Goal: Complete application form

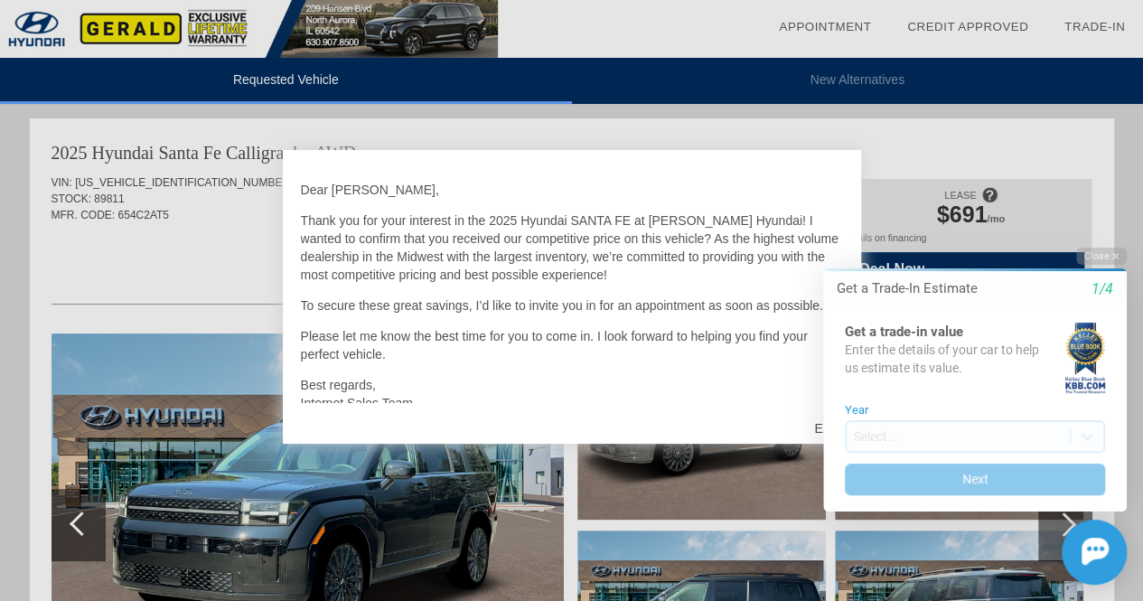
click at [902, 143] on div at bounding box center [571, 300] width 1143 height 601
click at [816, 424] on div "Close Get a Trade-In Estimate 1/4 Get a trade-in value Enter the details of you…" at bounding box center [963, 416] width 325 height 337
click at [1109, 257] on button "Close" at bounding box center [1101, 256] width 51 height 17
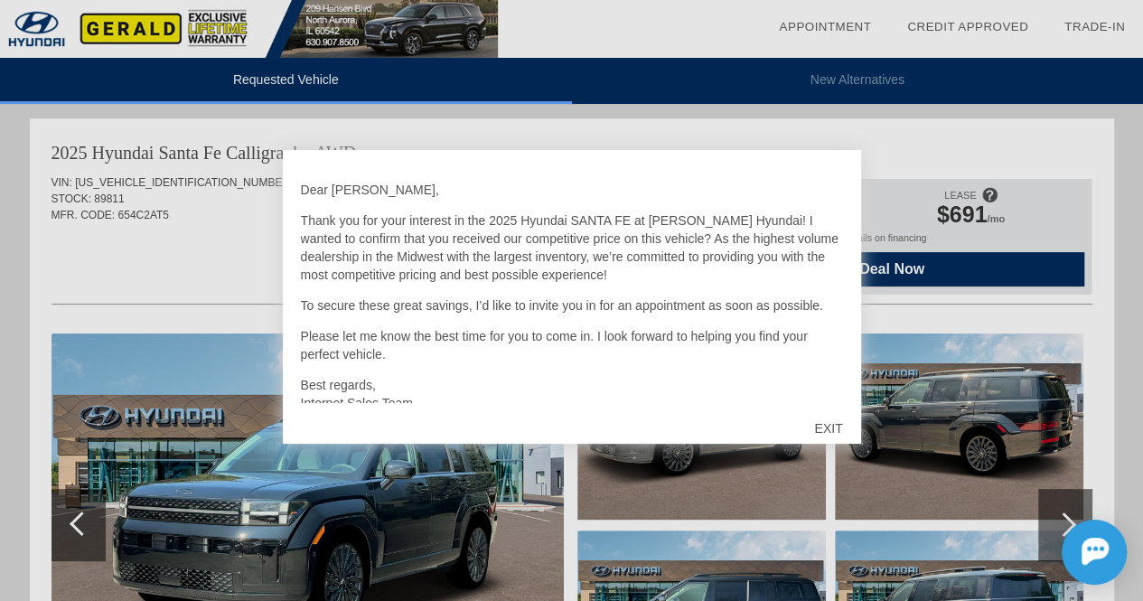
click at [815, 435] on div "EXIT" at bounding box center [828, 428] width 64 height 54
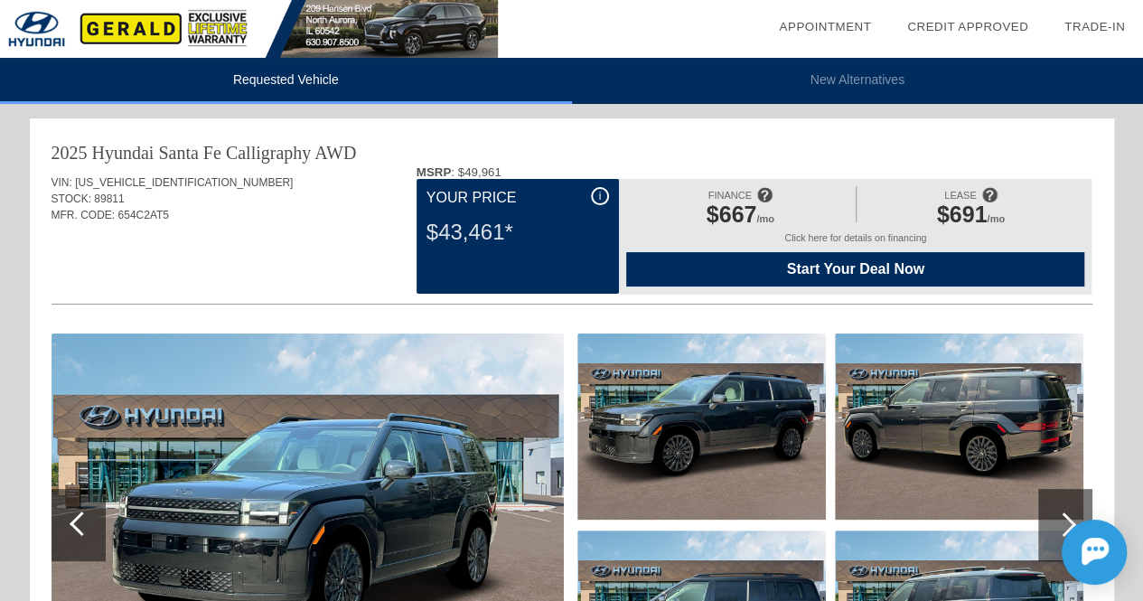
click at [599, 195] on span "i" at bounding box center [600, 196] width 3 height 13
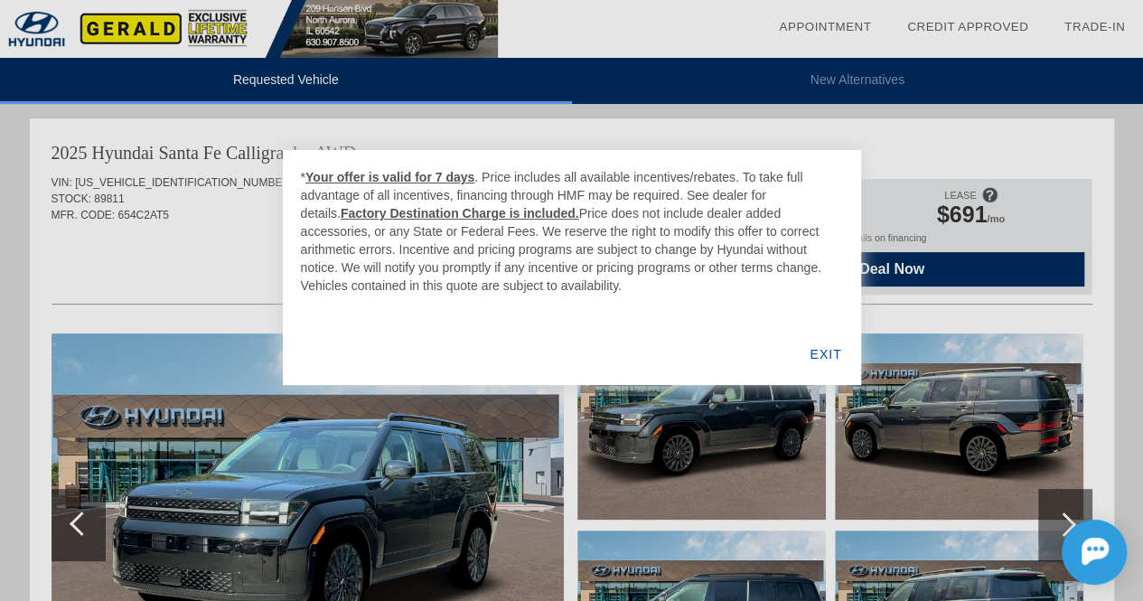
click at [818, 355] on div "EXIT" at bounding box center [826, 353] width 70 height 61
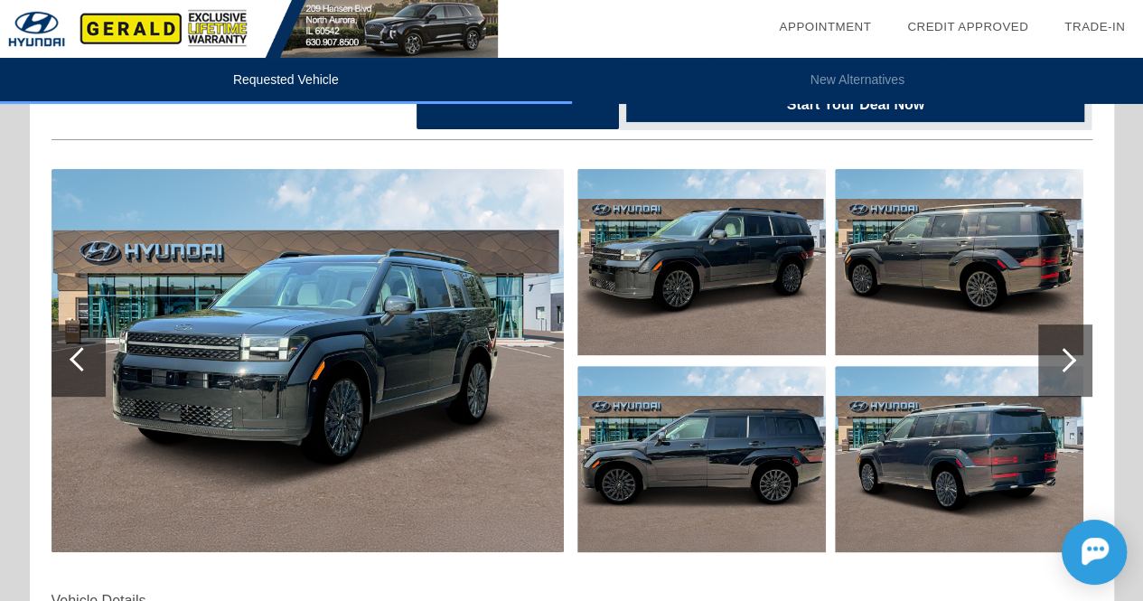
scroll to position [181, 0]
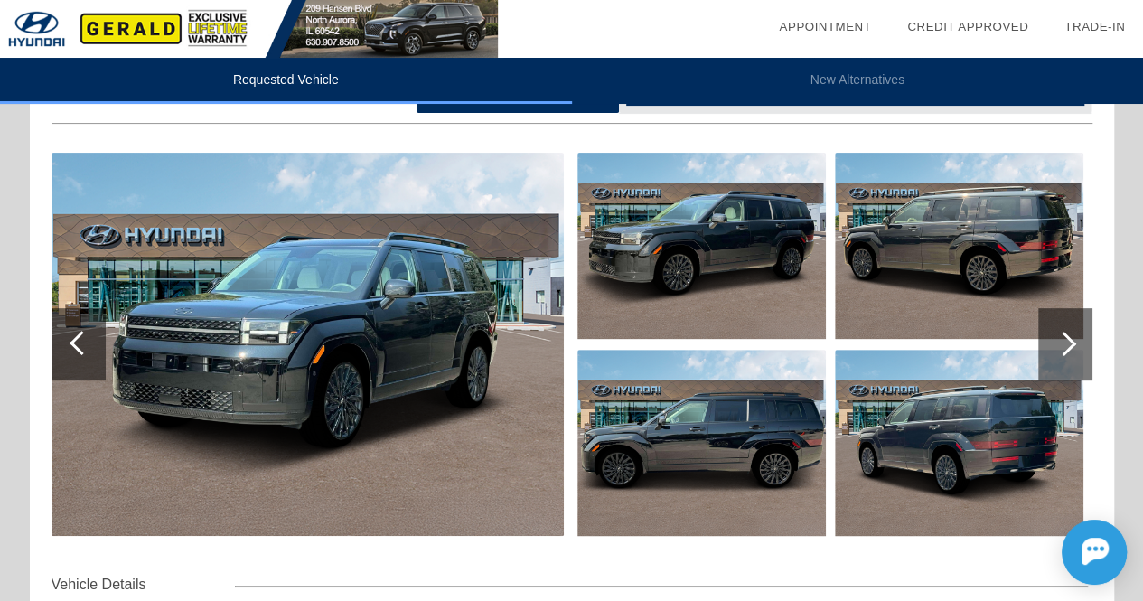
click at [714, 341] on div at bounding box center [572, 246] width 1041 height 197
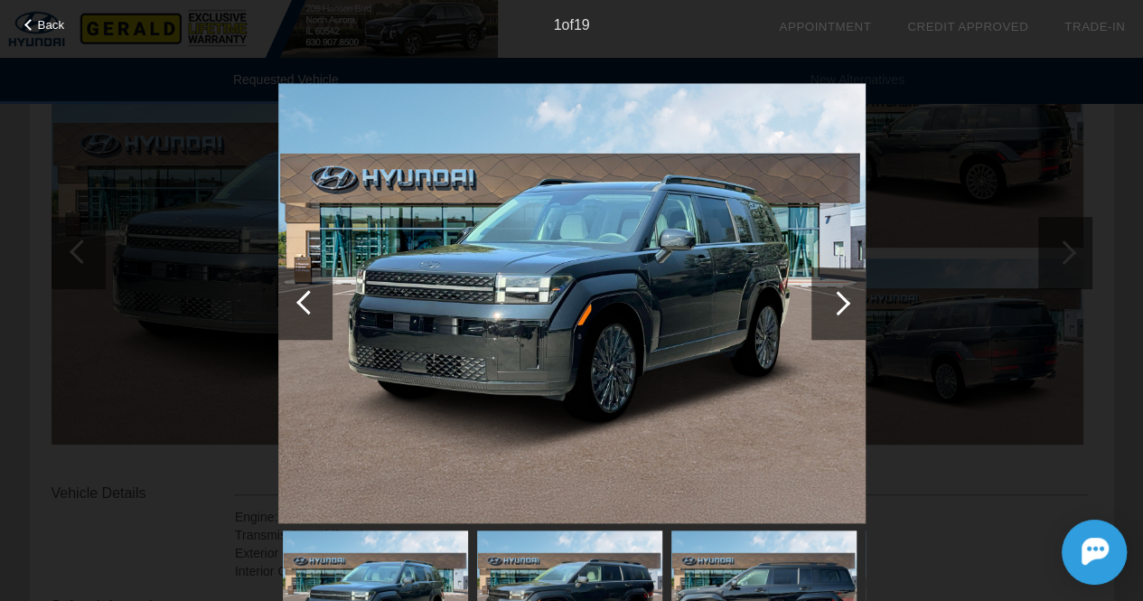
scroll to position [361, 0]
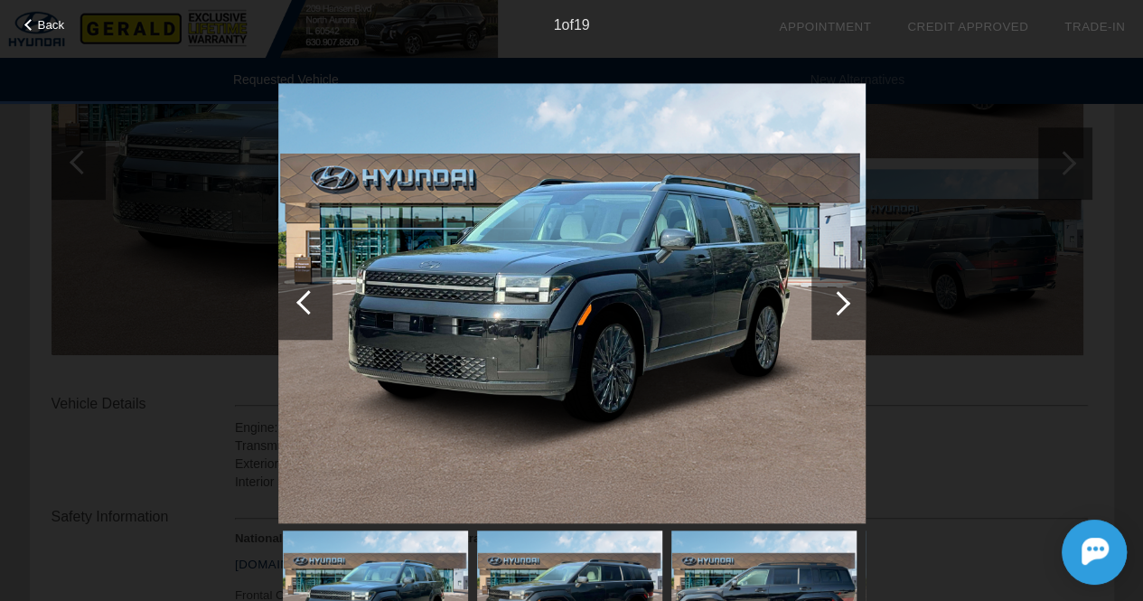
click at [825, 300] on div at bounding box center [838, 303] width 54 height 72
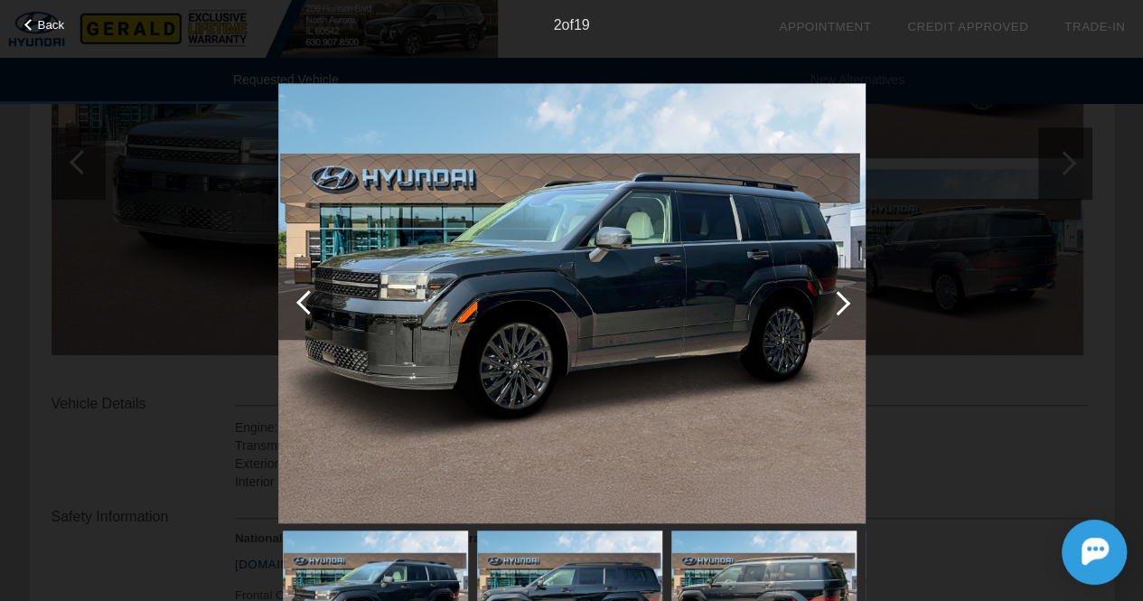
click at [825, 300] on div at bounding box center [838, 303] width 54 height 72
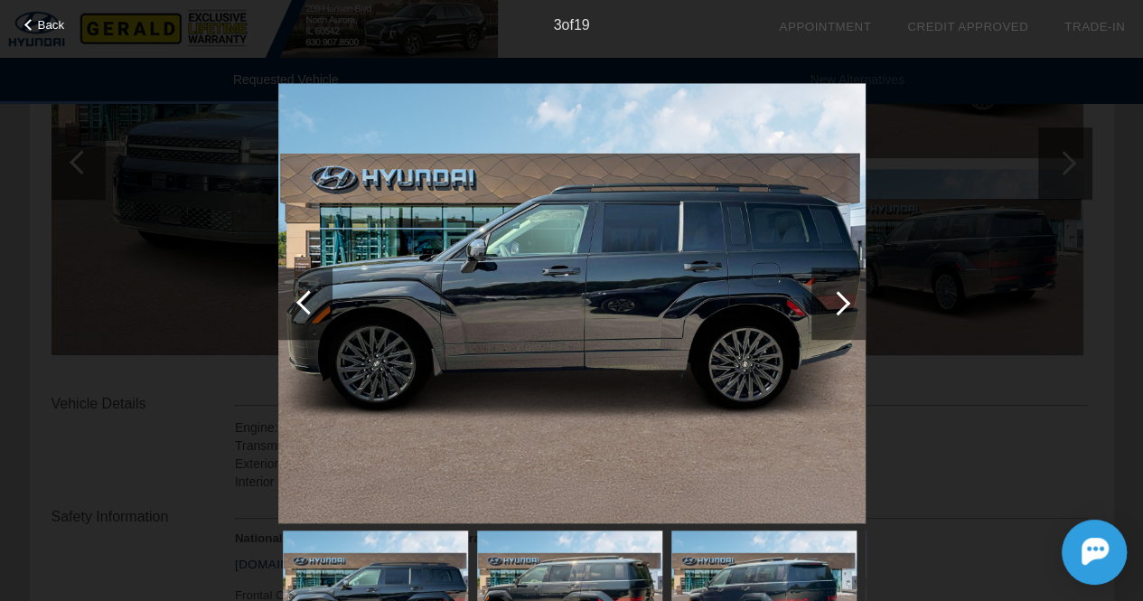
click at [826, 300] on div at bounding box center [838, 303] width 54 height 72
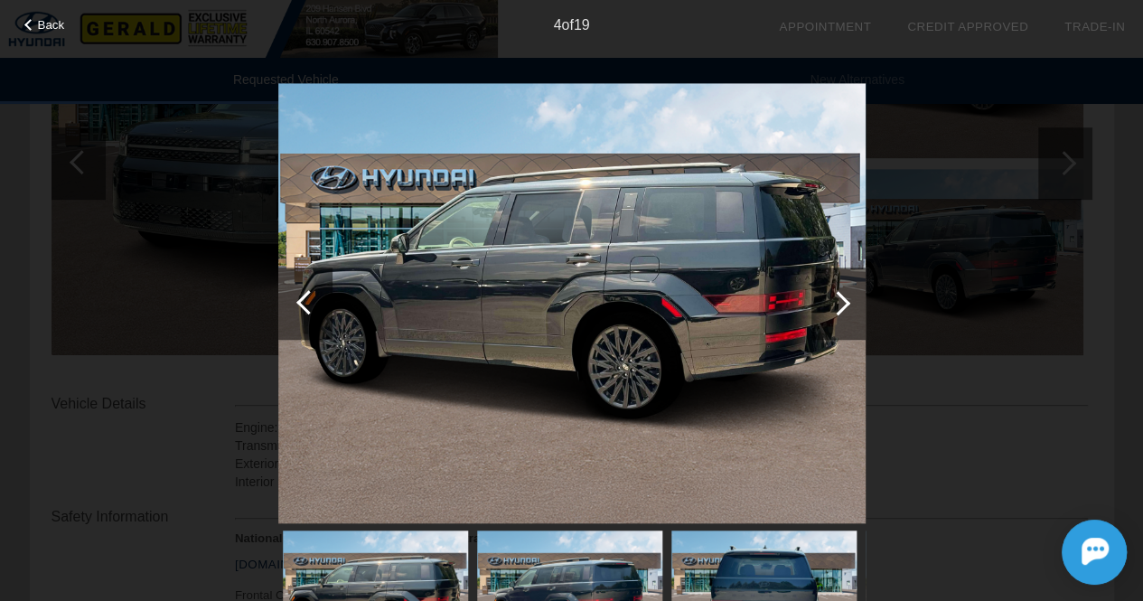
click at [826, 300] on div at bounding box center [838, 303] width 54 height 72
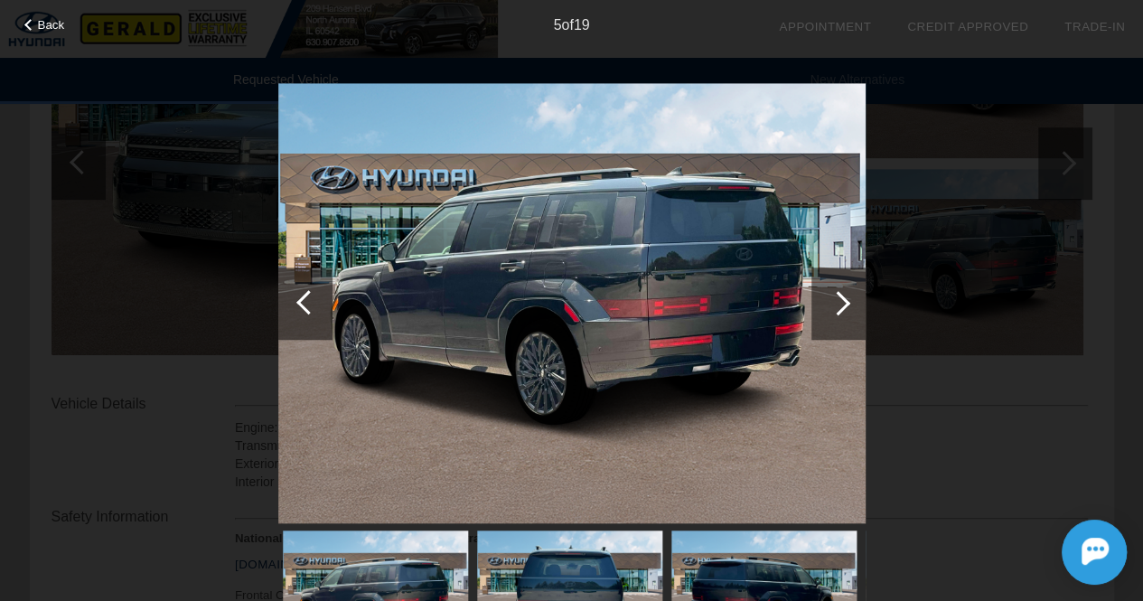
click at [826, 300] on div at bounding box center [838, 303] width 54 height 72
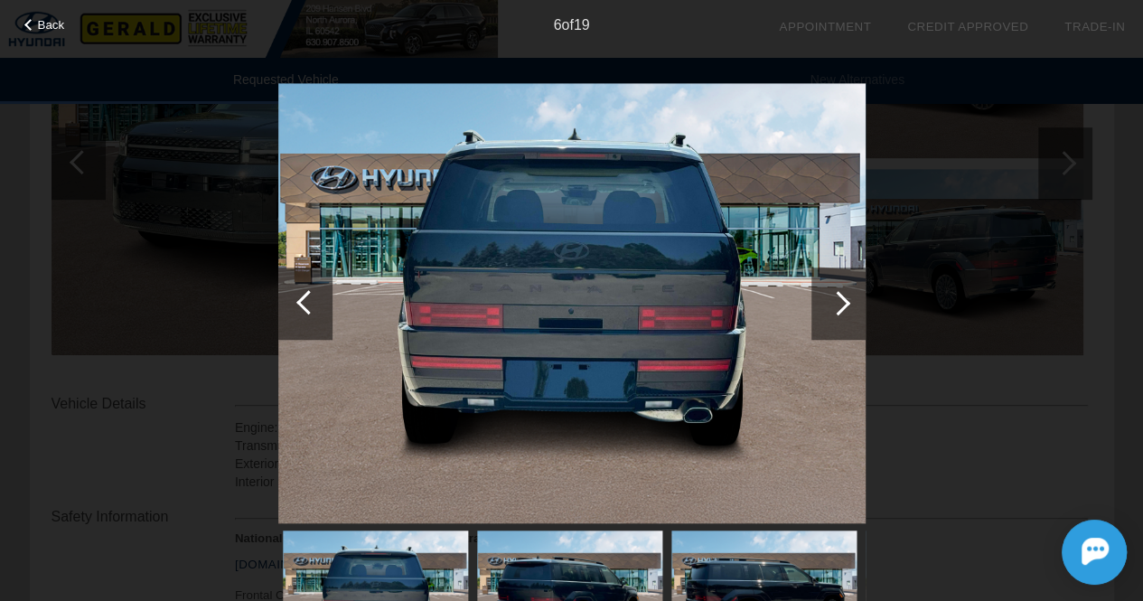
click at [826, 300] on div at bounding box center [838, 303] width 54 height 72
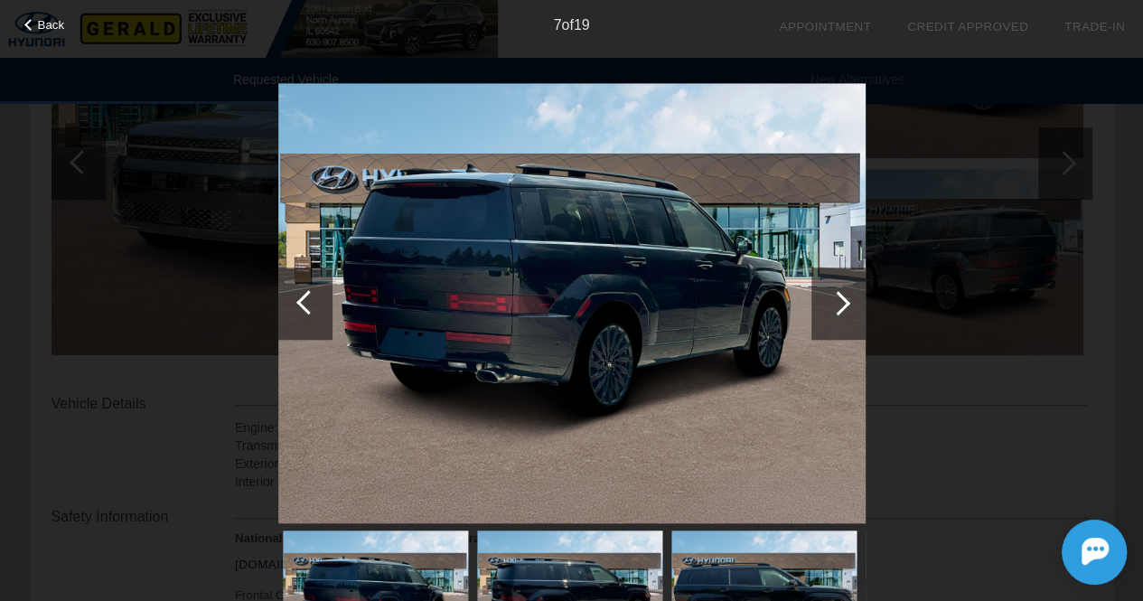
click at [826, 300] on div at bounding box center [838, 303] width 54 height 72
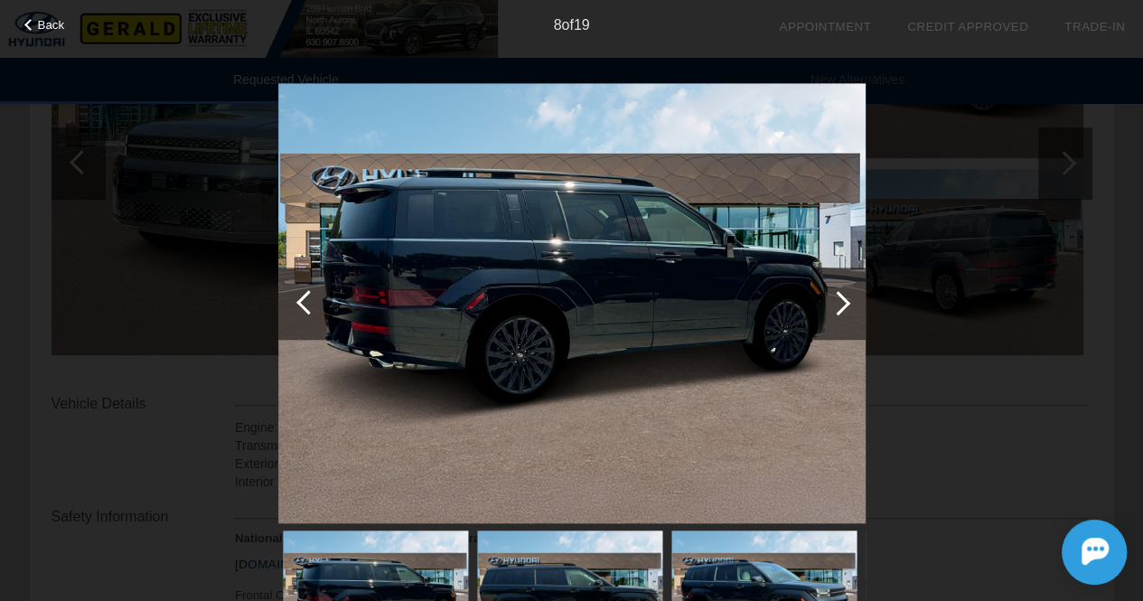
click at [826, 300] on div at bounding box center [838, 303] width 54 height 72
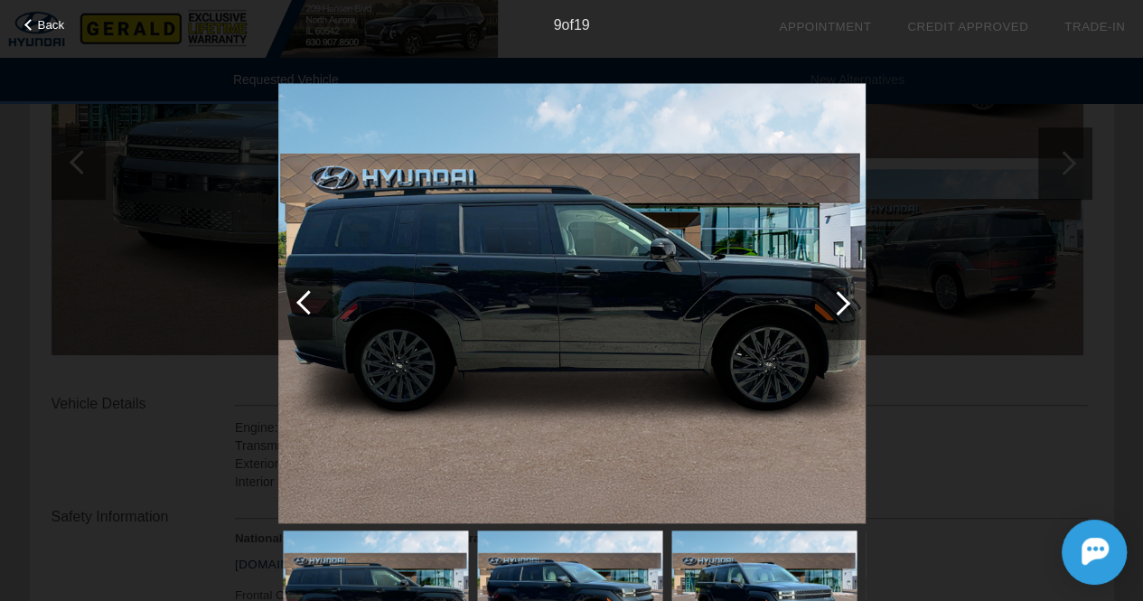
click at [826, 300] on div at bounding box center [838, 303] width 54 height 72
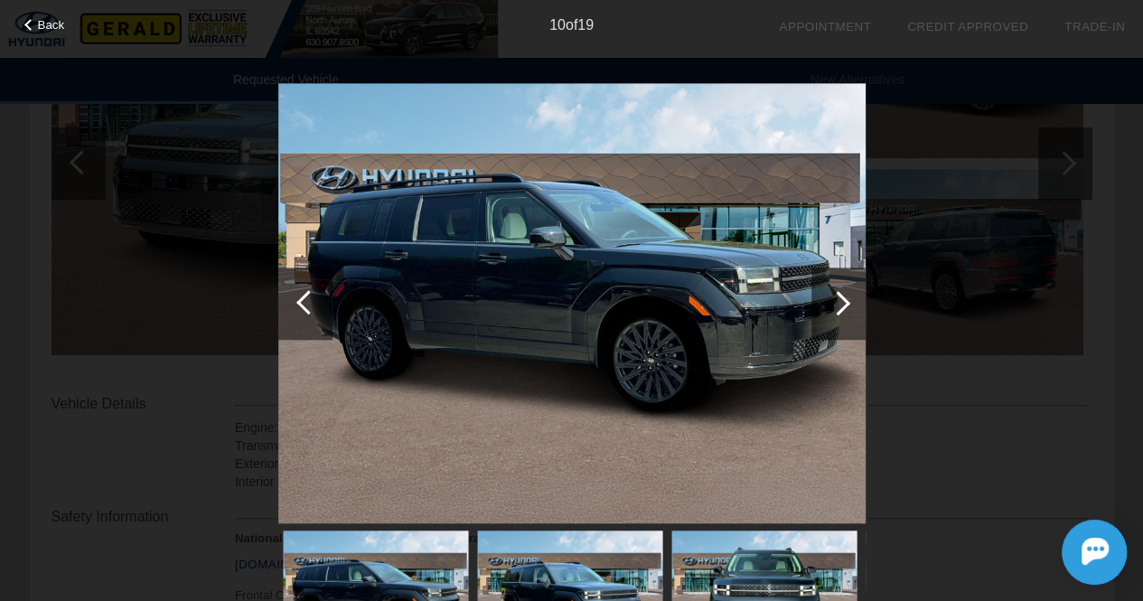
click at [826, 300] on div at bounding box center [838, 303] width 54 height 72
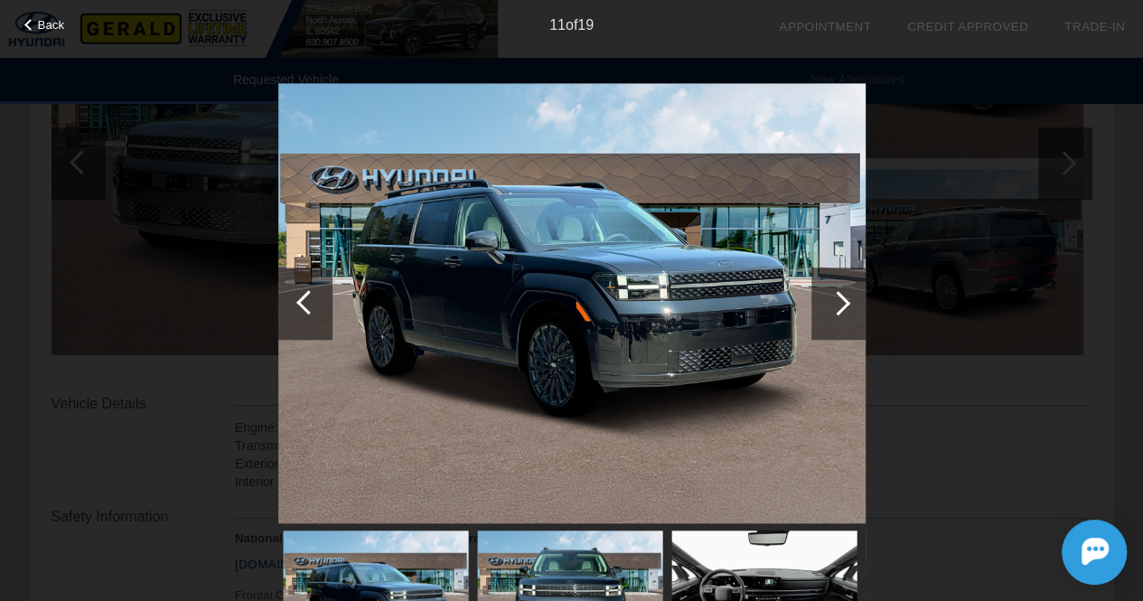
click at [826, 300] on div at bounding box center [838, 303] width 54 height 72
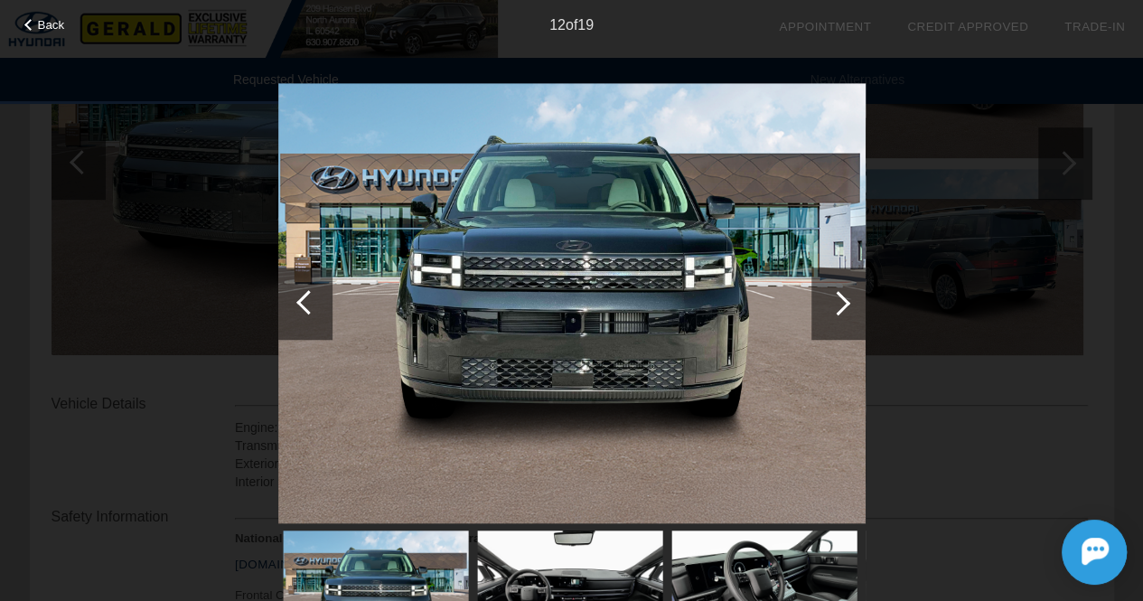
click at [826, 300] on div at bounding box center [838, 303] width 54 height 72
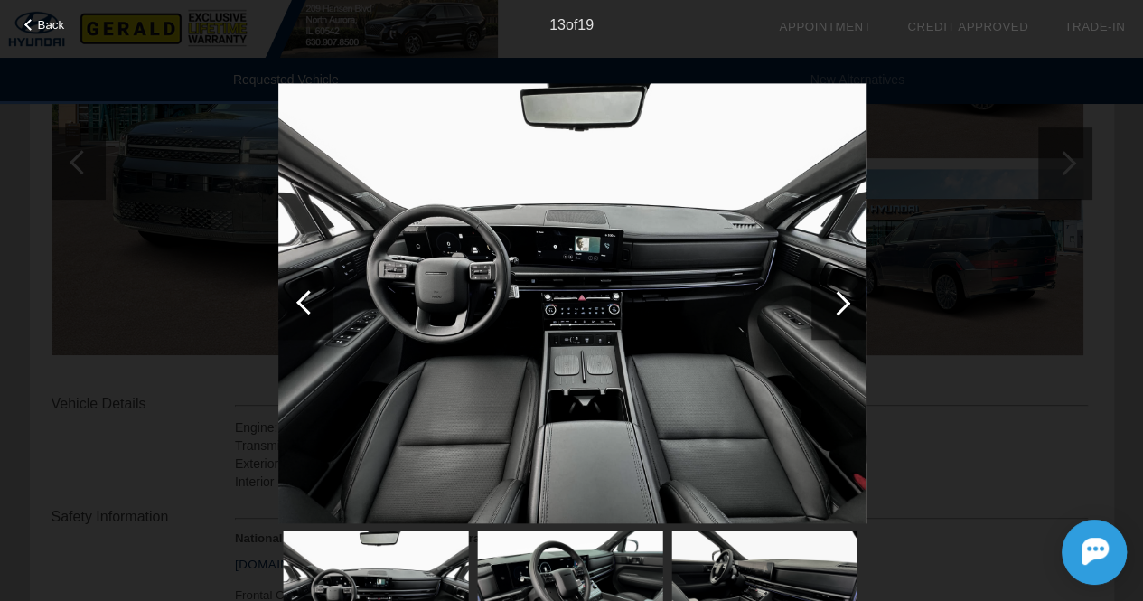
click at [826, 300] on div at bounding box center [838, 303] width 54 height 72
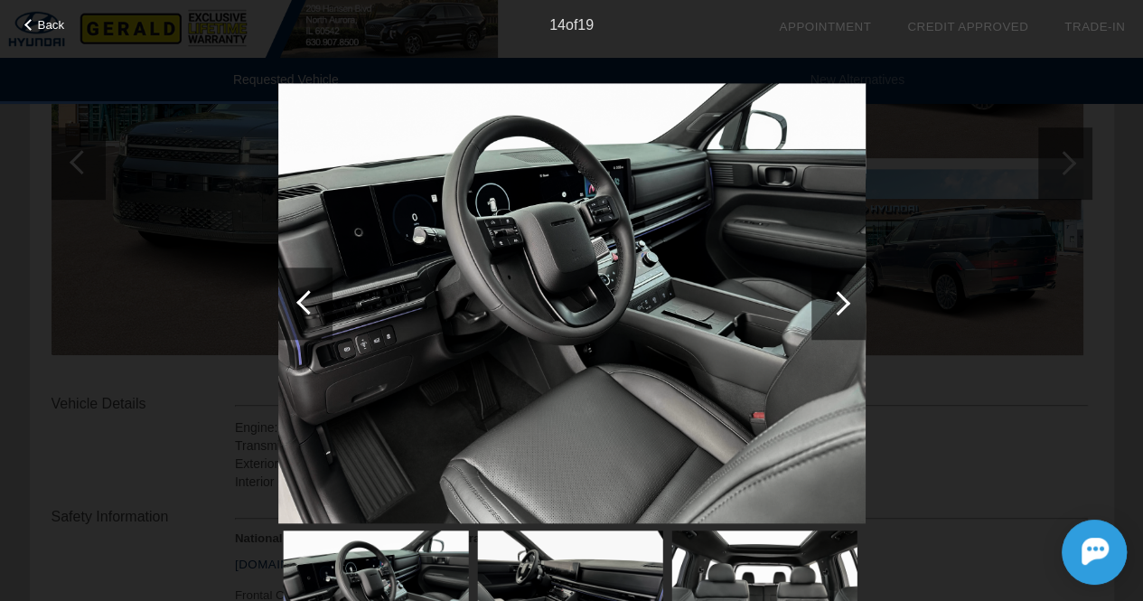
click at [826, 300] on div at bounding box center [838, 303] width 54 height 72
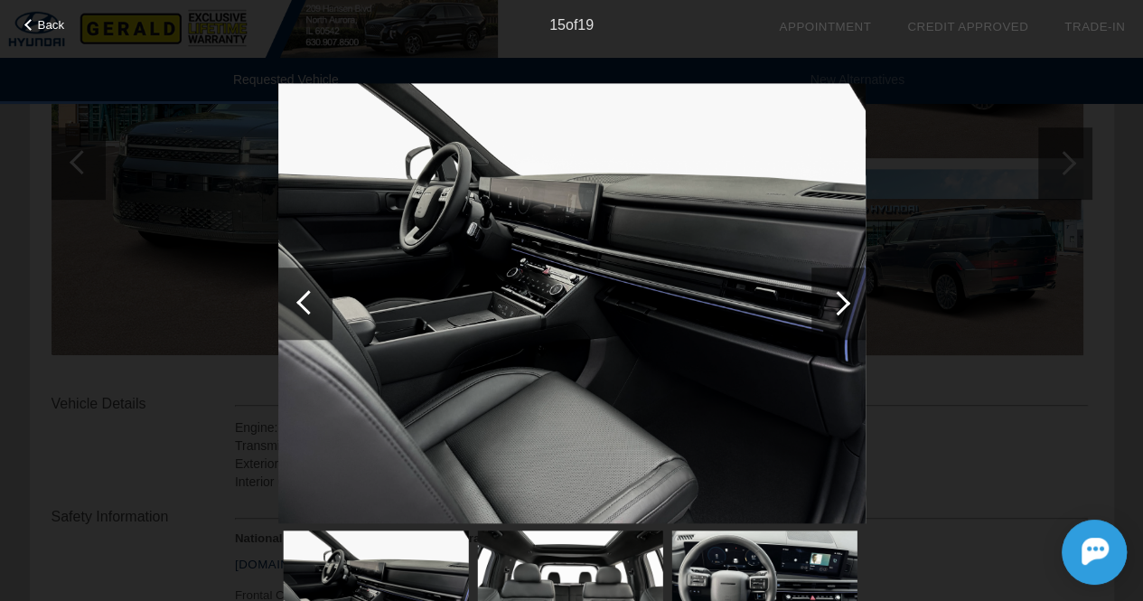
click at [829, 299] on div at bounding box center [838, 303] width 24 height 24
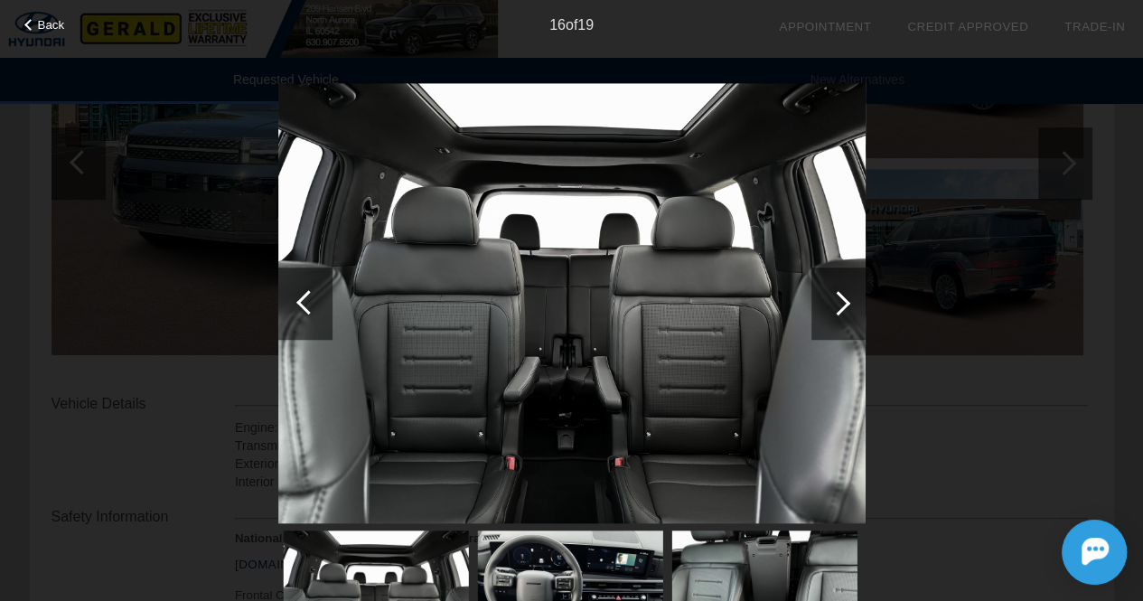
click at [829, 299] on div at bounding box center [838, 303] width 24 height 24
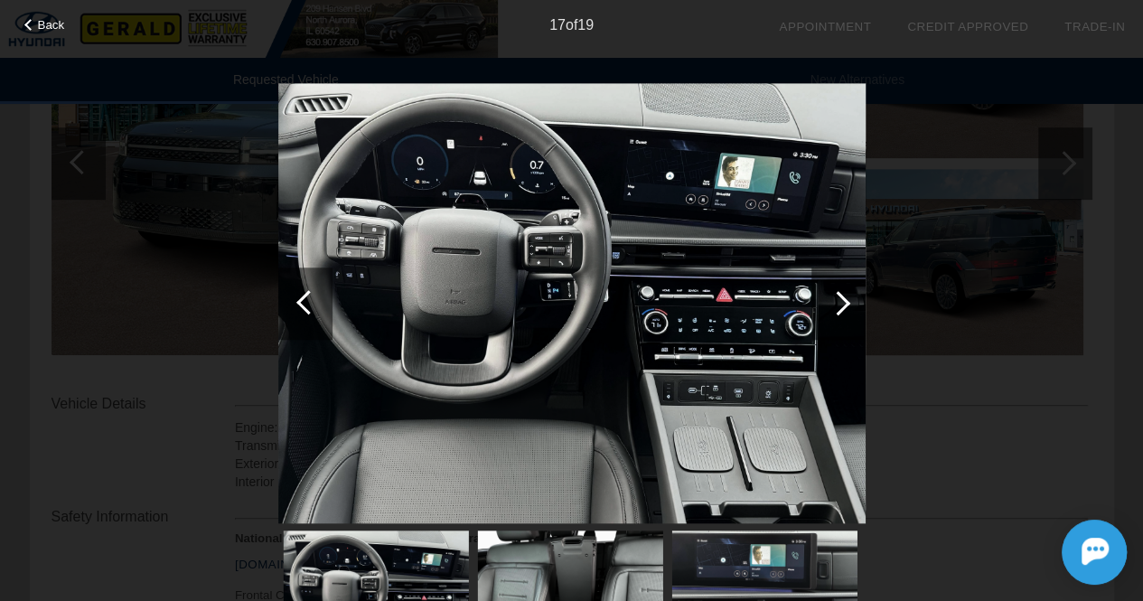
click at [829, 299] on div at bounding box center [838, 303] width 24 height 24
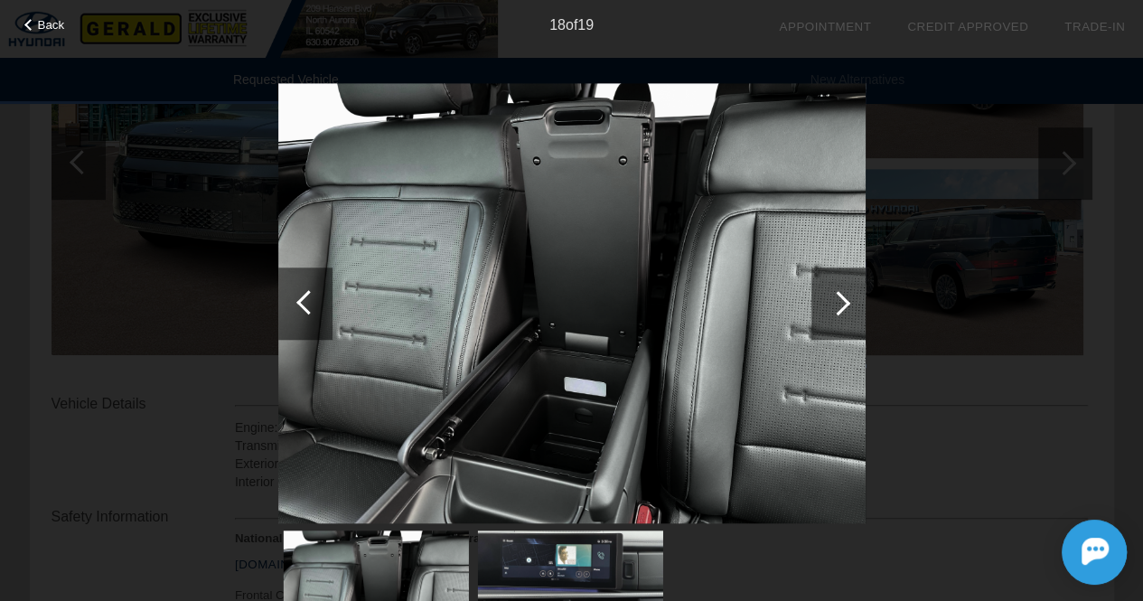
click at [23, 24] on div "Back" at bounding box center [45, 22] width 90 height 9
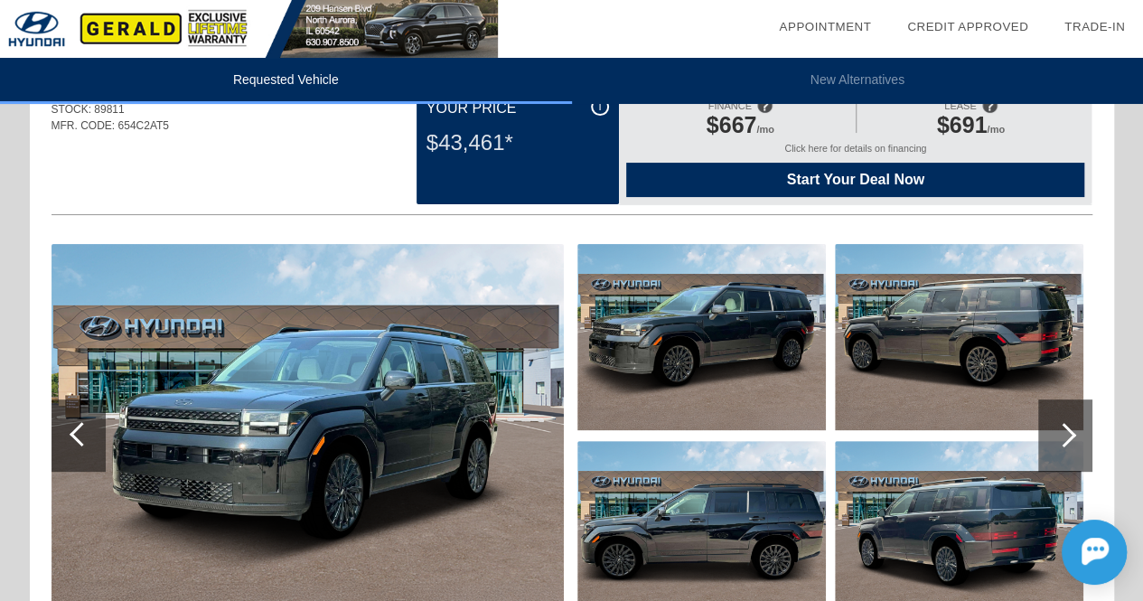
scroll to position [0, 0]
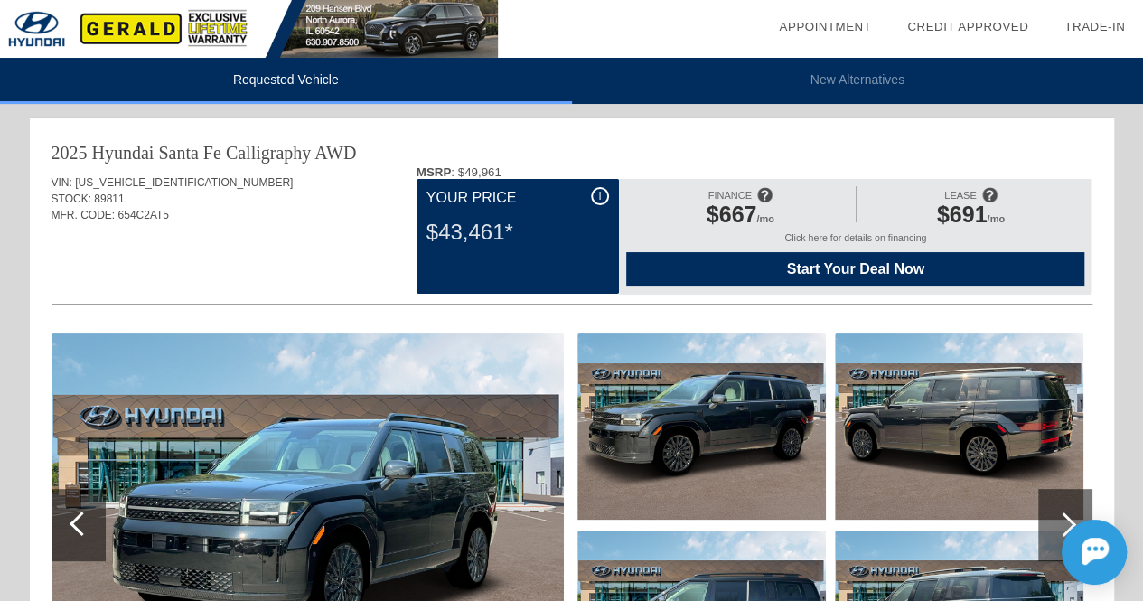
click at [810, 273] on span "Start Your Deal Now" at bounding box center [855, 269] width 413 height 16
click at [776, 262] on span "Start Your Deal Now" at bounding box center [855, 269] width 413 height 16
